Goal: Task Accomplishment & Management: Complete application form

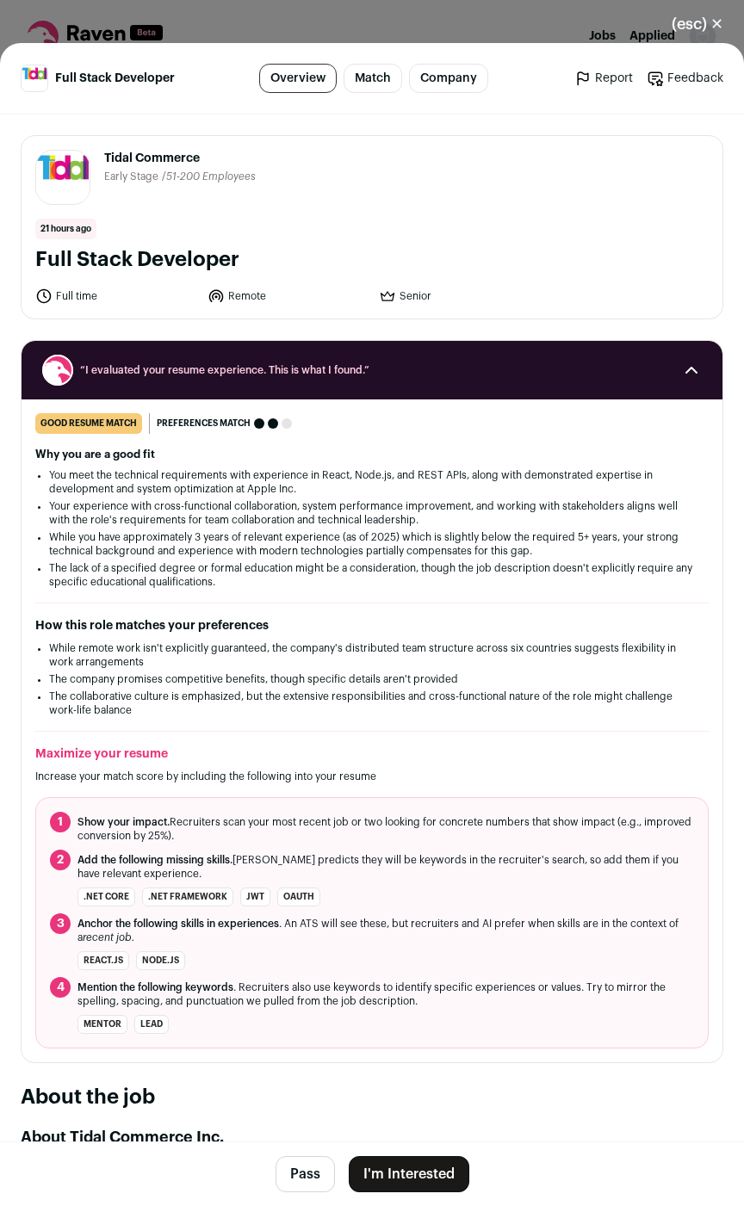
click at [399, 1168] on button "I'm Interested" at bounding box center [409, 1174] width 120 height 36
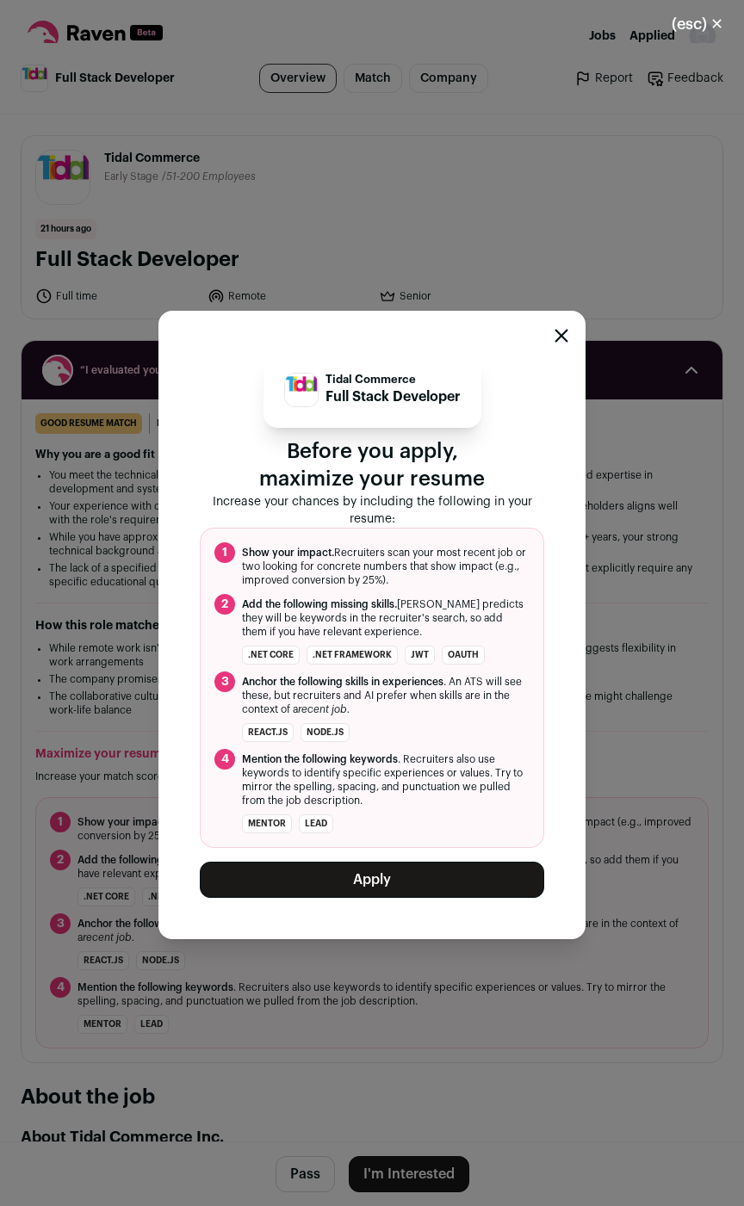
click at [347, 874] on button "Apply" at bounding box center [372, 879] width 344 height 36
